Goal: Transaction & Acquisition: Book appointment/travel/reservation

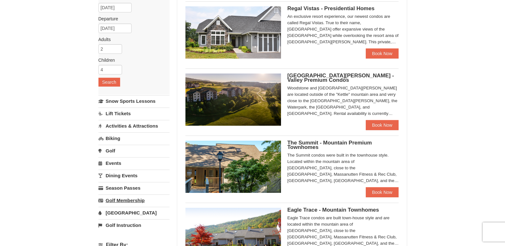
scroll to position [126, 0]
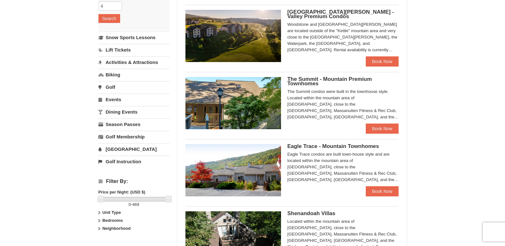
click at [123, 151] on link "[GEOGRAPHIC_DATA]" at bounding box center [134, 149] width 71 height 12
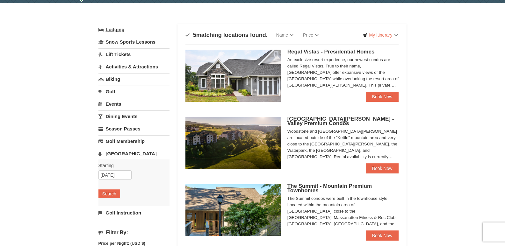
scroll to position [0, 0]
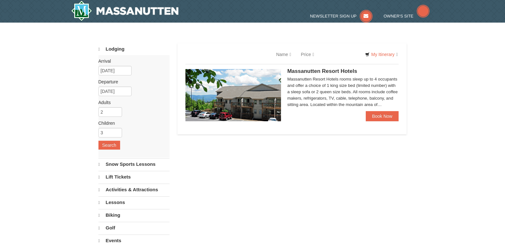
select select "10"
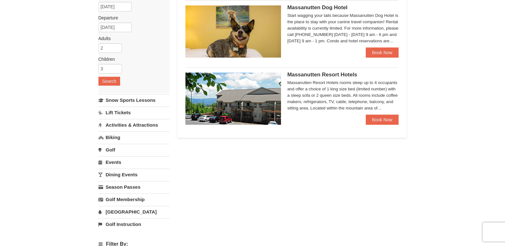
scroll to position [64, 0]
click at [388, 121] on link "Book Now" at bounding box center [382, 119] width 33 height 10
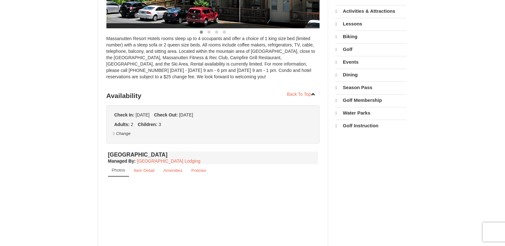
scroll to position [32, 0]
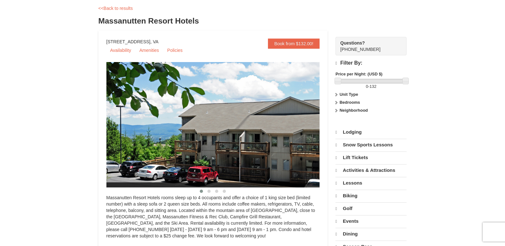
click at [305, 136] on img at bounding box center [222, 125] width 230 height 126
click at [229, 161] on img at bounding box center [222, 125] width 230 height 126
select select "10"
click at [252, 158] on img at bounding box center [222, 125] width 230 height 126
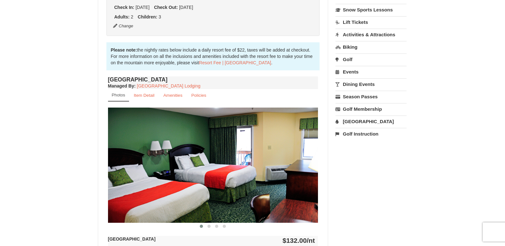
scroll to position [223, 0]
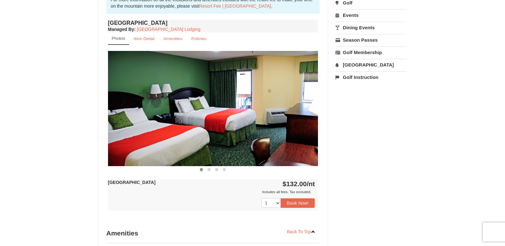
click at [250, 149] on img at bounding box center [213, 108] width 210 height 115
click at [264, 144] on img at bounding box center [213, 108] width 210 height 115
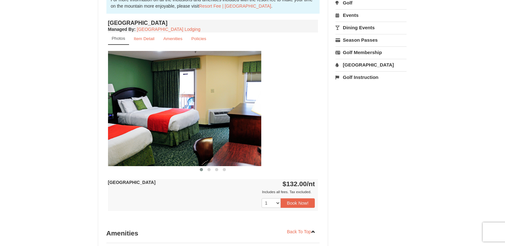
drag, startPoint x: 250, startPoint y: 133, endPoint x: 228, endPoint y: 133, distance: 21.7
click at [228, 133] on img at bounding box center [156, 108] width 210 height 115
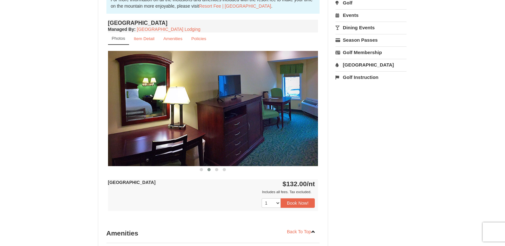
drag, startPoint x: 294, startPoint y: 124, endPoint x: 232, endPoint y: 140, distance: 63.3
click at [232, 140] on img at bounding box center [213, 108] width 210 height 115
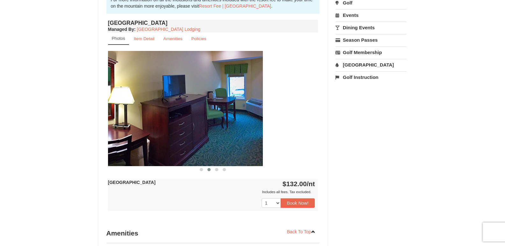
drag, startPoint x: 267, startPoint y: 136, endPoint x: 188, endPoint y: 144, distance: 79.3
click at [188, 144] on img at bounding box center [158, 108] width 210 height 115
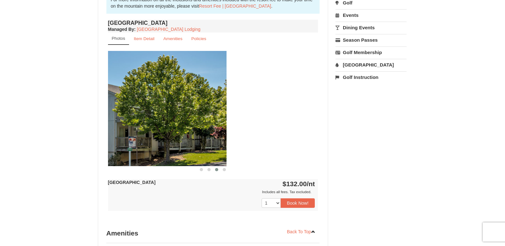
drag, startPoint x: 287, startPoint y: 138, endPoint x: 194, endPoint y: 156, distance: 94.3
click at [194, 156] on img at bounding box center [121, 108] width 210 height 115
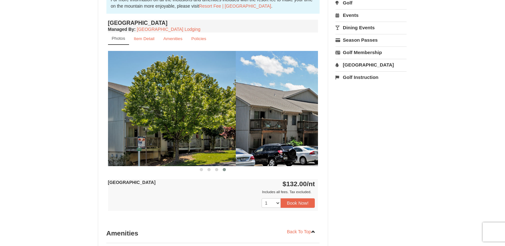
drag, startPoint x: 131, startPoint y: 110, endPoint x: 266, endPoint y: 109, distance: 134.6
click at [266, 109] on img at bounding box center [341, 108] width 210 height 115
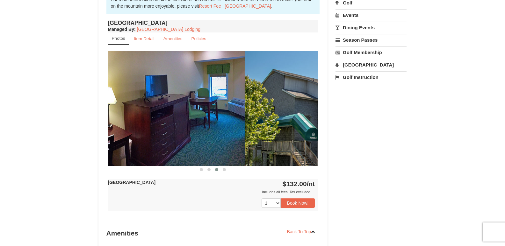
drag, startPoint x: 140, startPoint y: 122, endPoint x: 287, endPoint y: 125, distance: 147.0
click at [287, 125] on img at bounding box center [350, 108] width 210 height 115
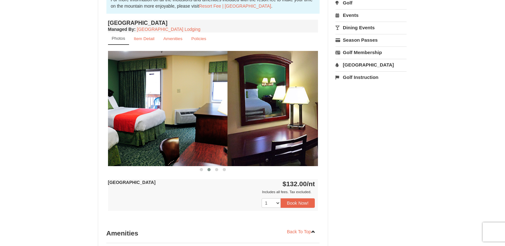
drag, startPoint x: 151, startPoint y: 124, endPoint x: 271, endPoint y: 141, distance: 120.8
click at [271, 141] on img at bounding box center [333, 108] width 210 height 115
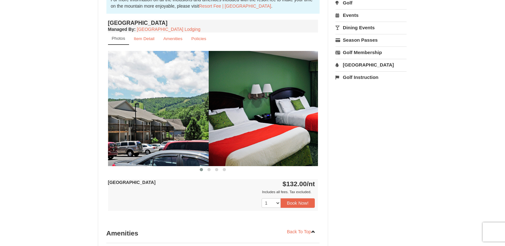
drag, startPoint x: 170, startPoint y: 126, endPoint x: 321, endPoint y: 124, distance: 151.5
click at [321, 124] on div "Book from $132.00! 1822 Resort Drive, Massanutten, VA Availability Amenities Po…" at bounding box center [214, 92] width 230 height 506
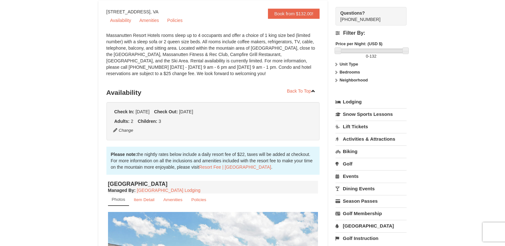
scroll to position [0, 0]
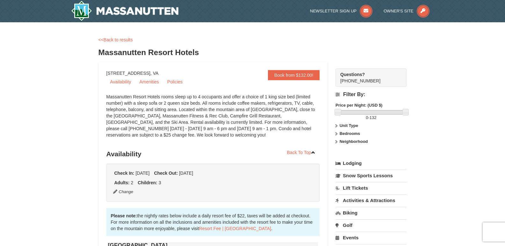
copy div "1822 Resort Drive, Massanutten, VA"
